Goal: Task Accomplishment & Management: Manage account settings

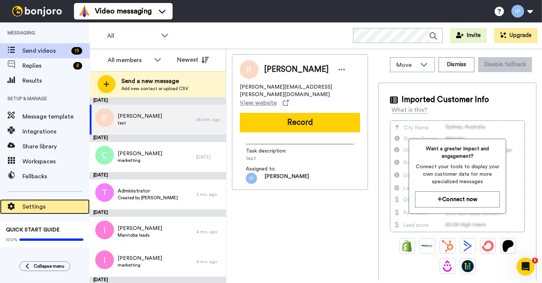
click at [35, 204] on span "Settings" at bounding box center [55, 206] width 67 height 9
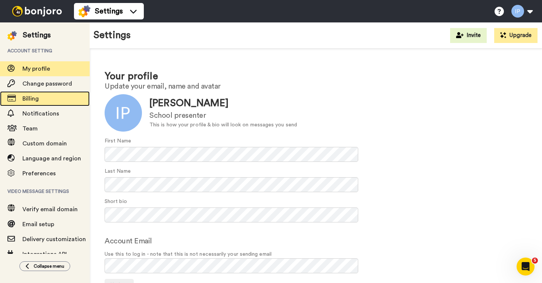
click at [50, 98] on span "Billing" at bounding box center [55, 98] width 67 height 9
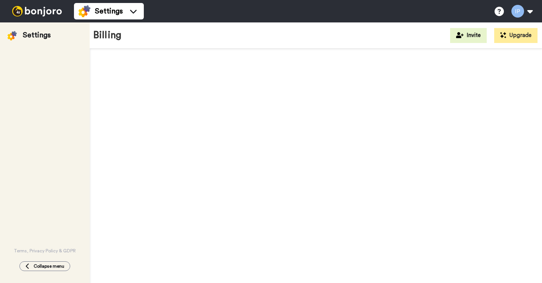
click at [39, 97] on div "Terms, Privacy Policy & GDPR" at bounding box center [45, 146] width 90 height 213
